Goal: Task Accomplishment & Management: Complete application form

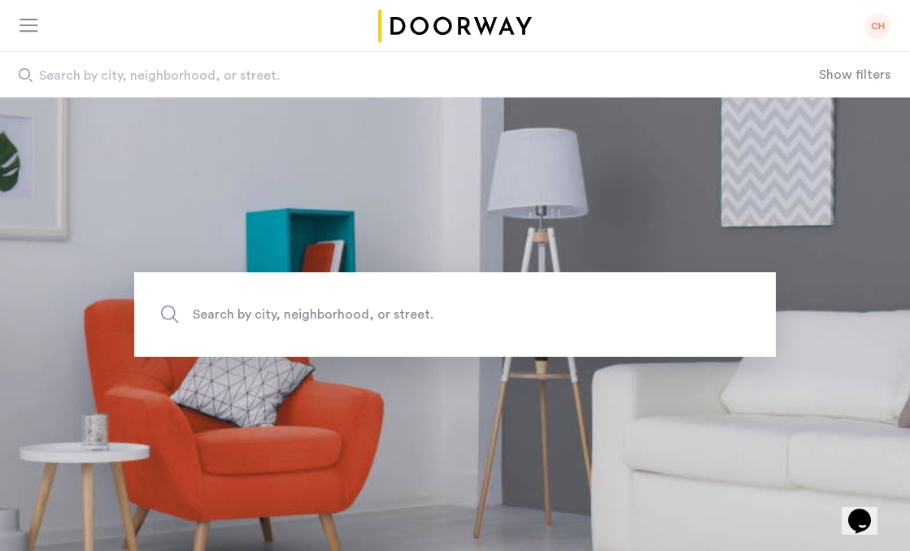
click at [33, 28] on div at bounding box center [30, 27] width 20 height 16
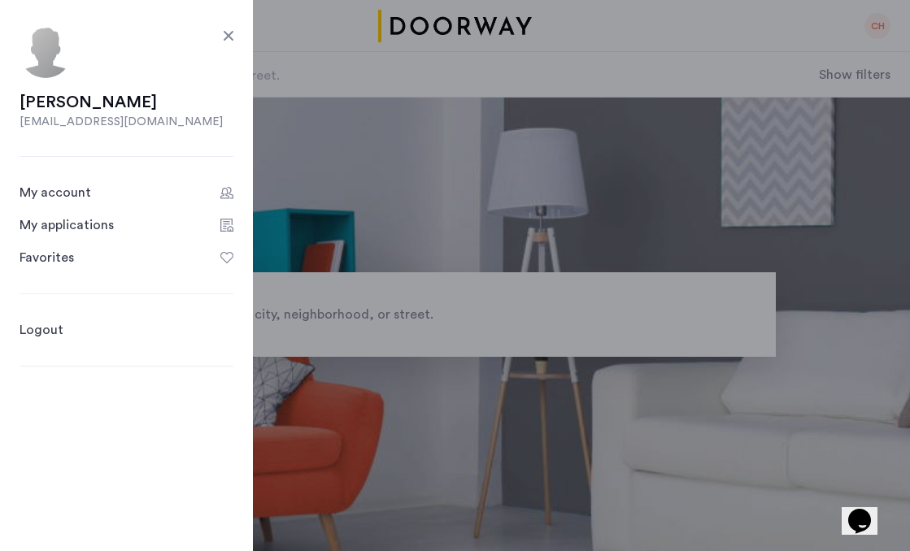
click at [74, 232] on div "My applications" at bounding box center [67, 225] width 94 height 20
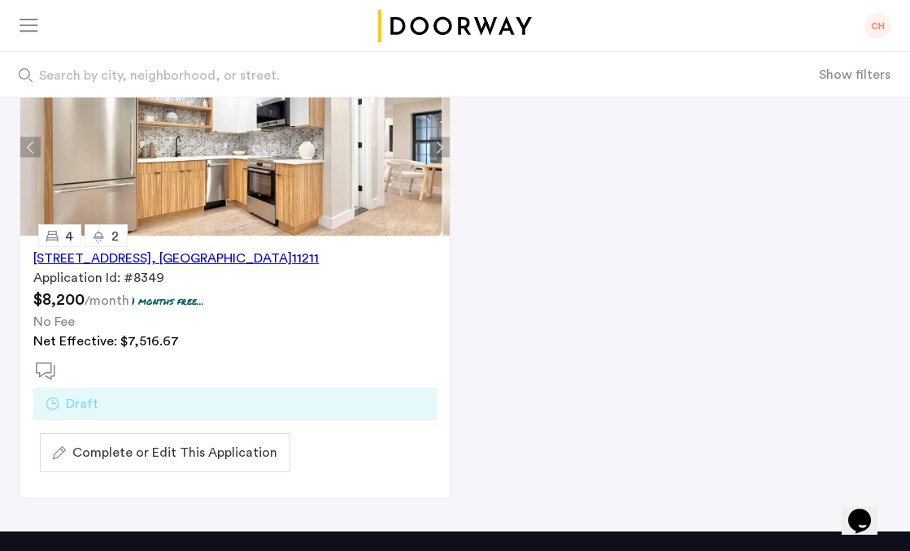
scroll to position [373, 0]
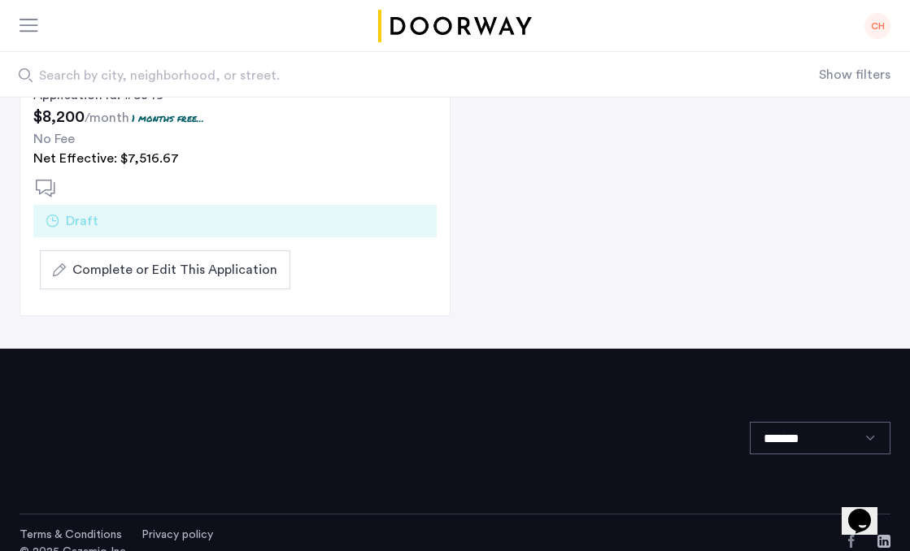
click at [208, 268] on span "Complete or Edit This Application" at bounding box center [174, 270] width 205 height 20
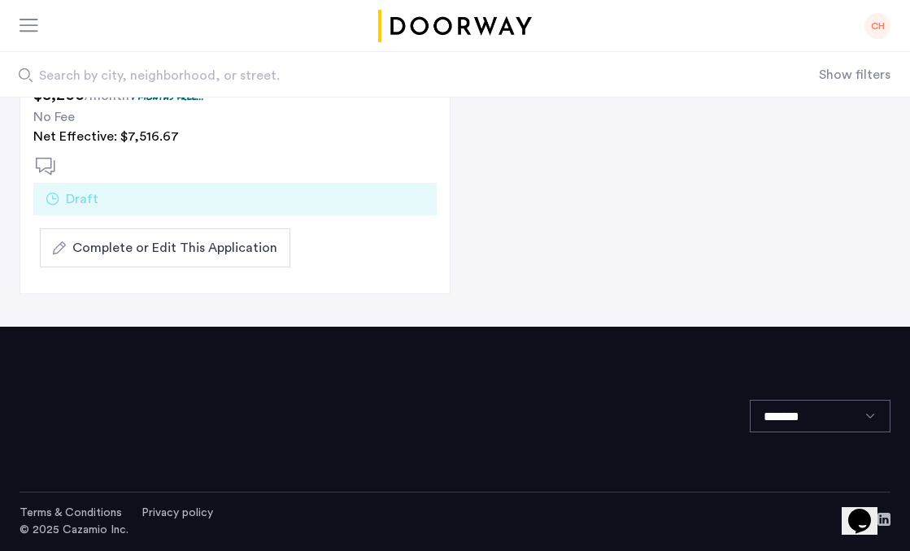
scroll to position [350, 0]
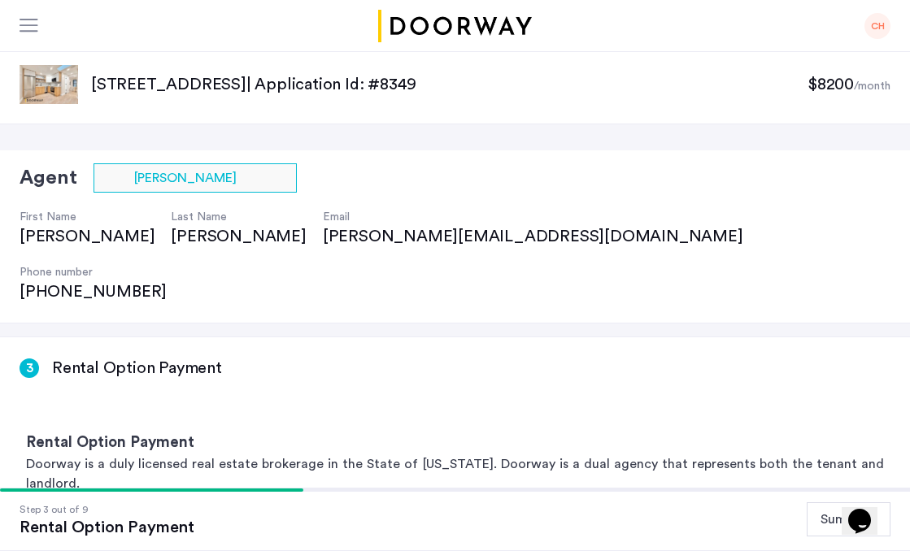
scroll to position [328, 0]
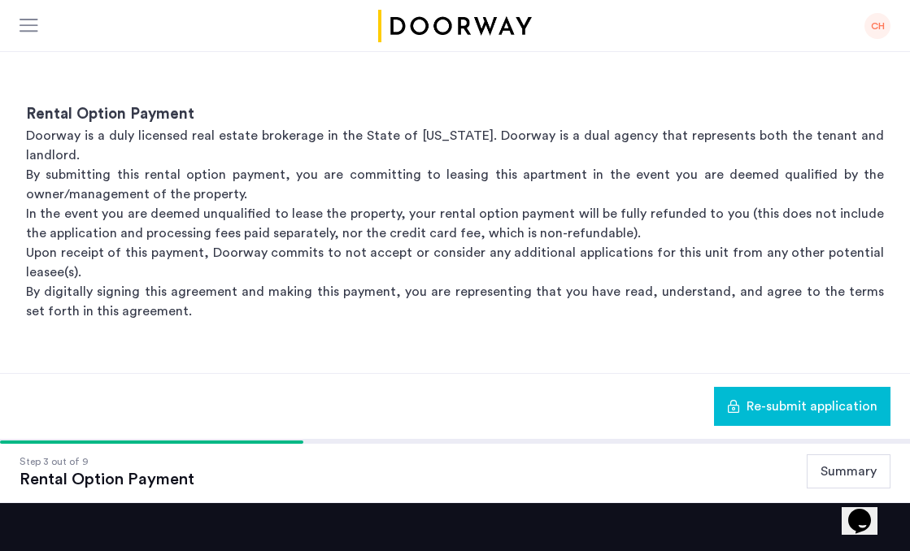
click at [781, 397] on span "Re-submit application" at bounding box center [811, 407] width 131 height 20
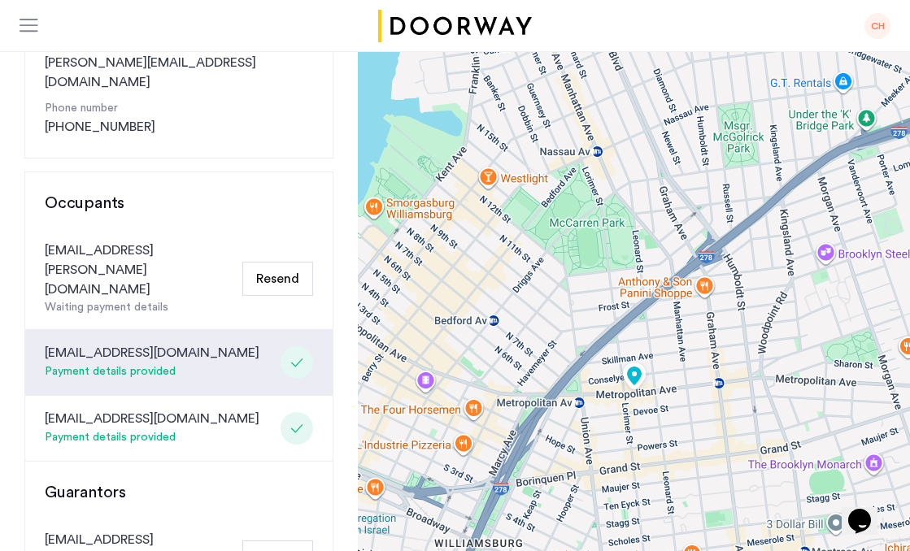
scroll to position [272, 0]
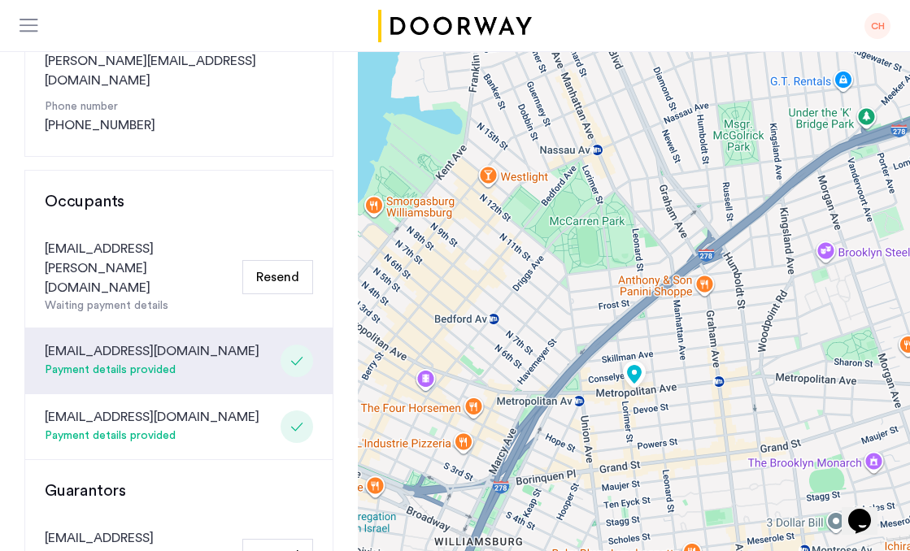
drag, startPoint x: 78, startPoint y: 224, endPoint x: 185, endPoint y: 231, distance: 107.5
click at [185, 239] on div "[EMAIL_ADDRESS][PERSON_NAME][DOMAIN_NAME]" at bounding box center [140, 268] width 191 height 59
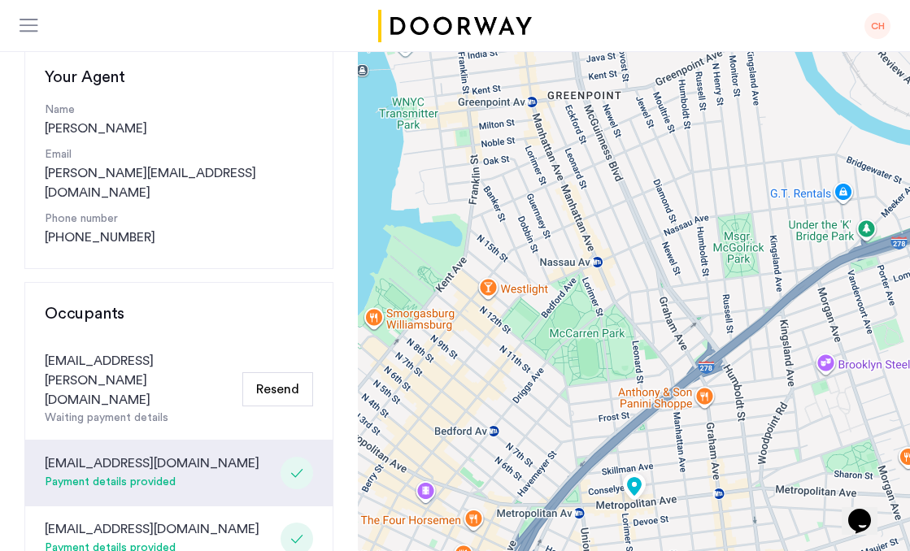
scroll to position [162, 0]
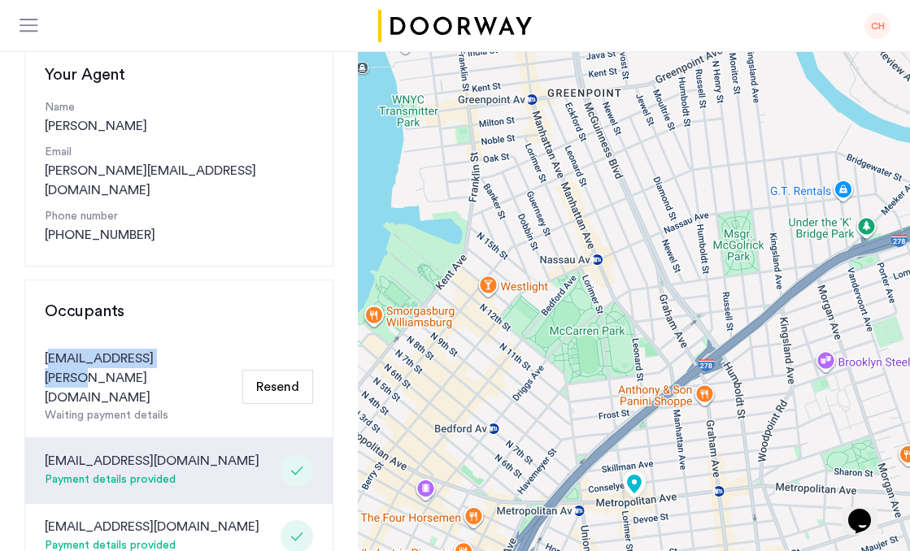
drag, startPoint x: 50, startPoint y: 337, endPoint x: 192, endPoint y: 338, distance: 142.3
click at [192, 338] on div "[EMAIL_ADDRESS][PERSON_NAME][DOMAIN_NAME] Waiting payment details Resend" at bounding box center [178, 387] width 307 height 102
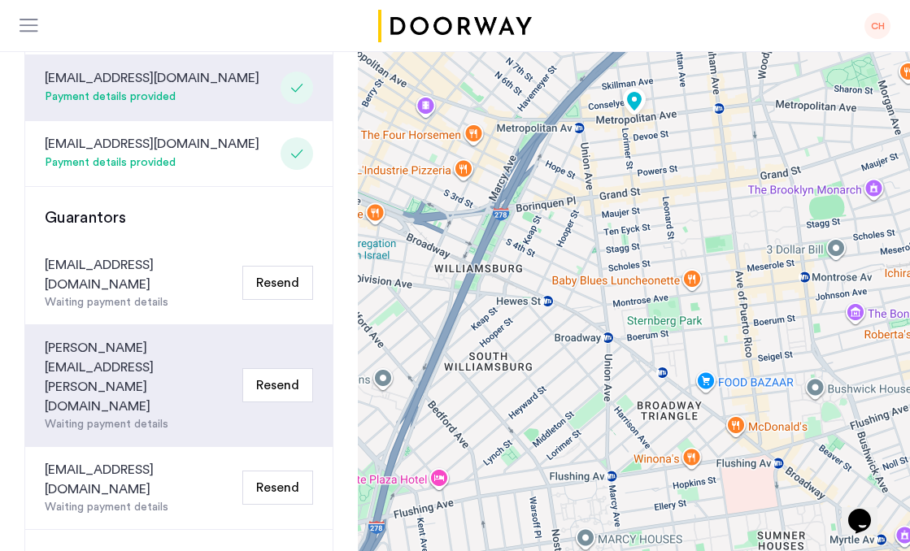
scroll to position [0, 0]
